Goal: Task Accomplishment & Management: Manage account settings

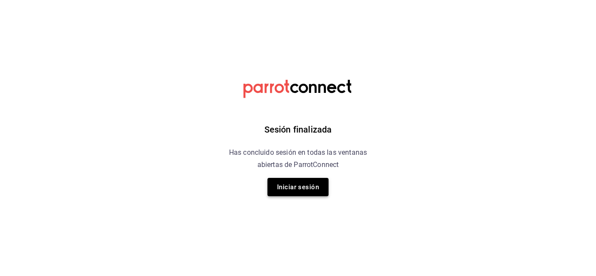
click at [305, 187] on button "Iniciar sesión" at bounding box center [297, 187] width 61 height 18
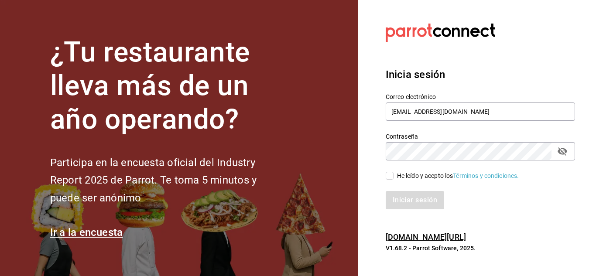
click at [392, 178] on input "He leído y acepto los Términos y condiciones." at bounding box center [390, 176] width 8 height 8
checkbox input "true"
click at [409, 199] on button "Iniciar sesión" at bounding box center [415, 200] width 59 height 18
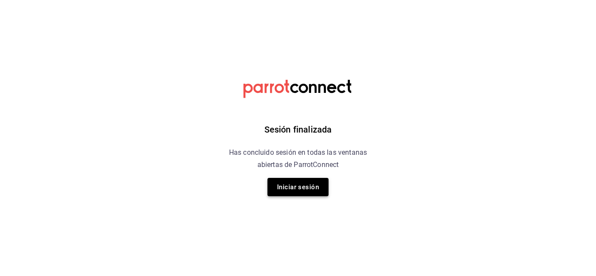
click at [302, 188] on button "Iniciar sesión" at bounding box center [297, 187] width 61 height 18
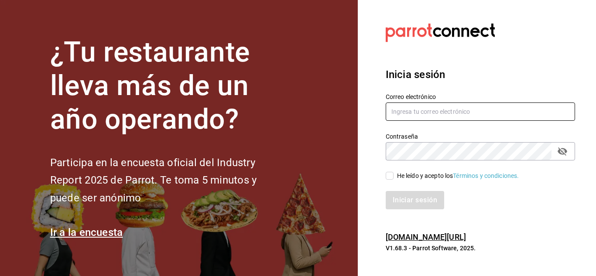
type input "[EMAIL_ADDRESS][DOMAIN_NAME]"
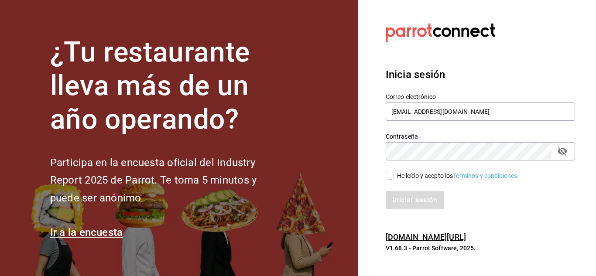
click at [393, 176] on input "He leído y acepto los Términos y condiciones." at bounding box center [390, 176] width 8 height 8
checkbox input "true"
click at [401, 197] on button "Iniciar sesión" at bounding box center [415, 200] width 59 height 18
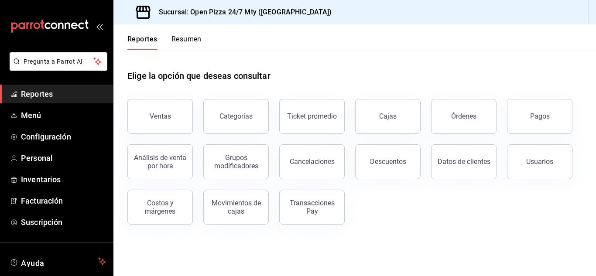
click at [191, 38] on button "Resumen" at bounding box center [186, 42] width 30 height 15
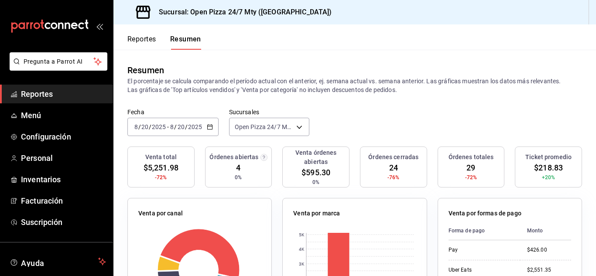
click at [211, 125] on \(Stroke\) "button" at bounding box center [209, 127] width 5 height 5
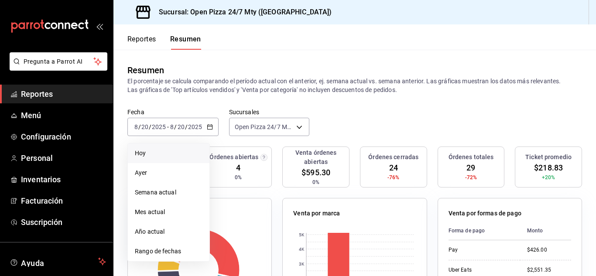
click at [176, 152] on span "Hoy" at bounding box center [169, 153] width 68 height 9
